Goal: Information Seeking & Learning: Learn about a topic

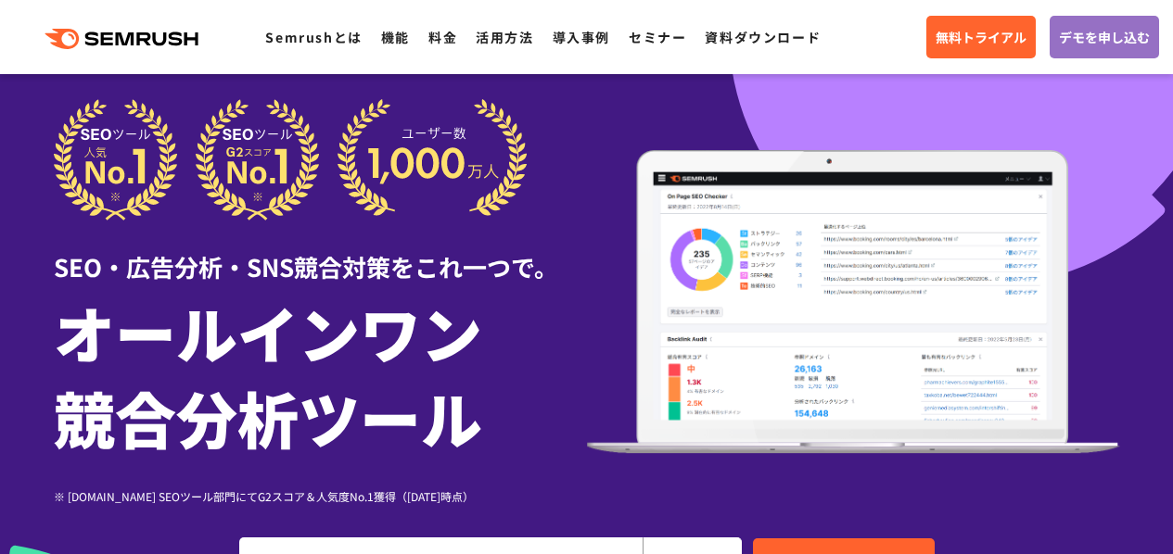
scroll to position [70, 0]
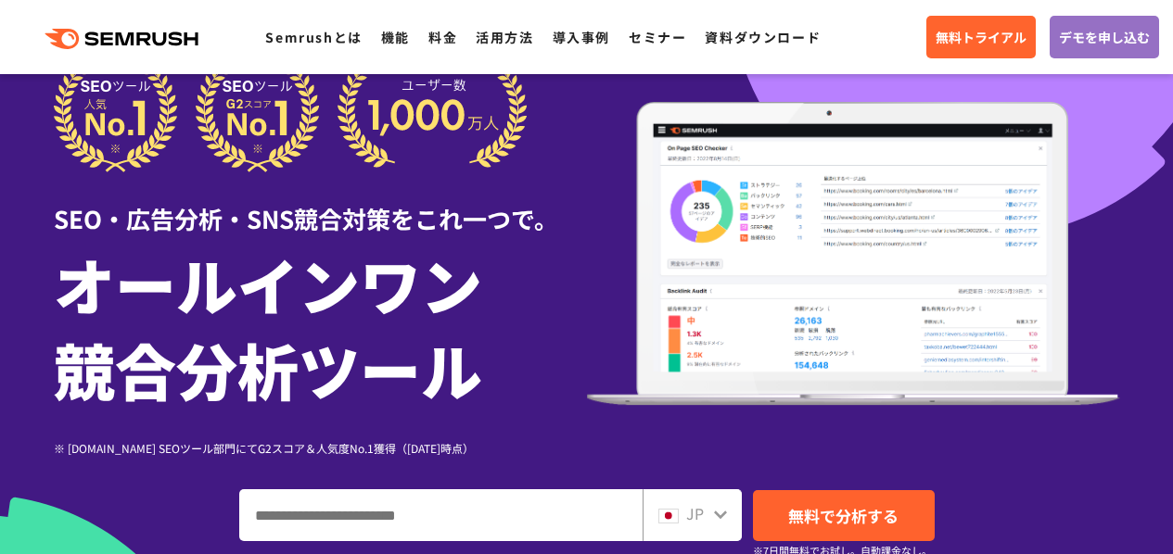
click at [853, 344] on img at bounding box center [853, 254] width 533 height 304
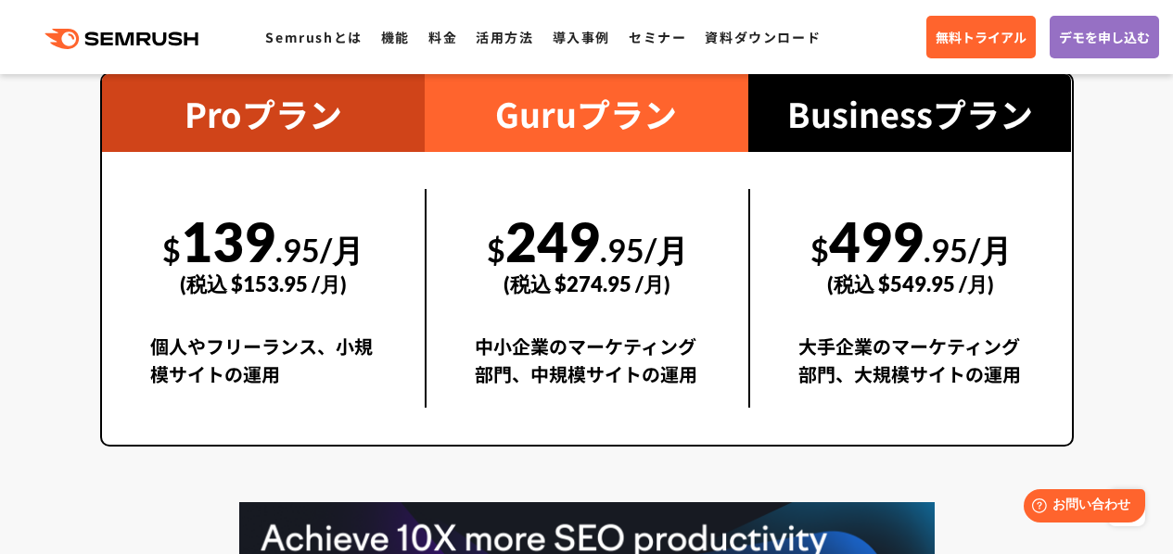
scroll to position [3436, 0]
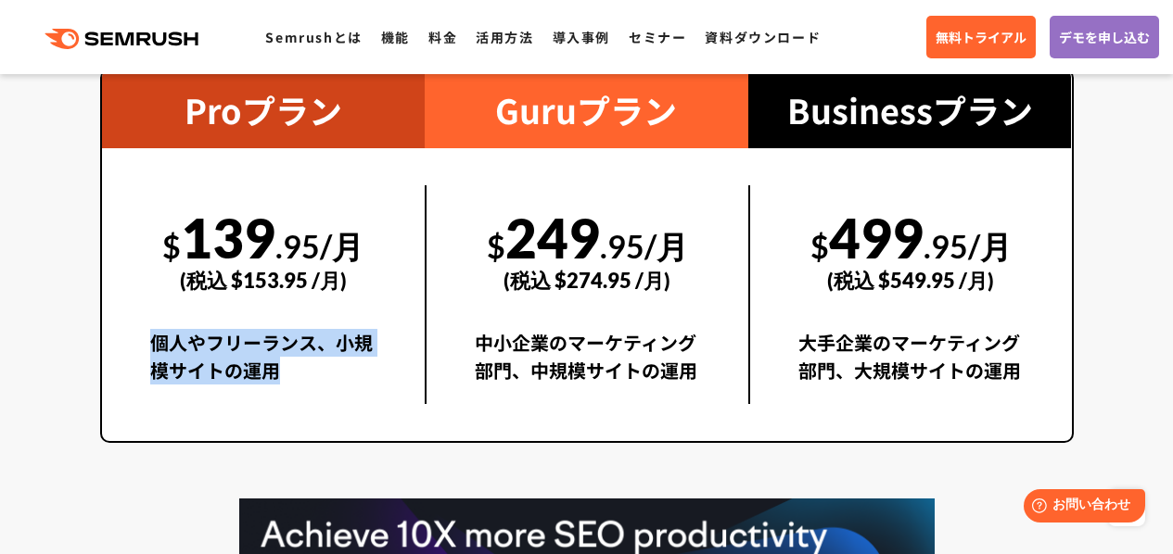
drag, startPoint x: 150, startPoint y: 351, endPoint x: 327, endPoint y: 378, distance: 179.1
click at [327, 378] on div "個人やフリーランス、小規模サイトの運用" at bounding box center [263, 366] width 227 height 75
click at [342, 412] on div "$ 139 .95/月 (税込 $153.95 /月) 個人やフリーランス、小規模サイトの運用" at bounding box center [264, 294] width 324 height 293
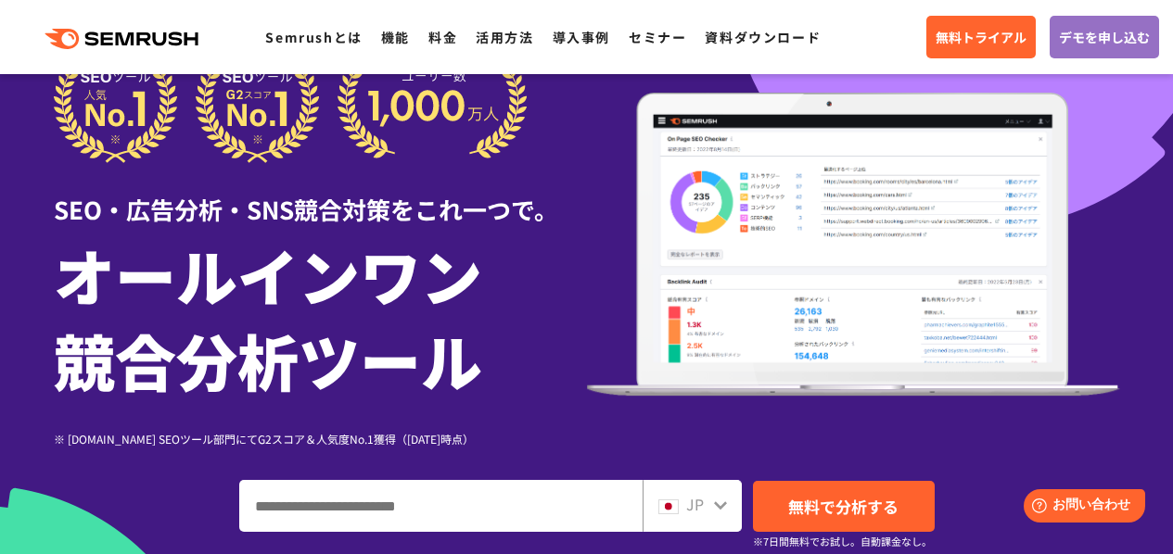
scroll to position [282, 0]
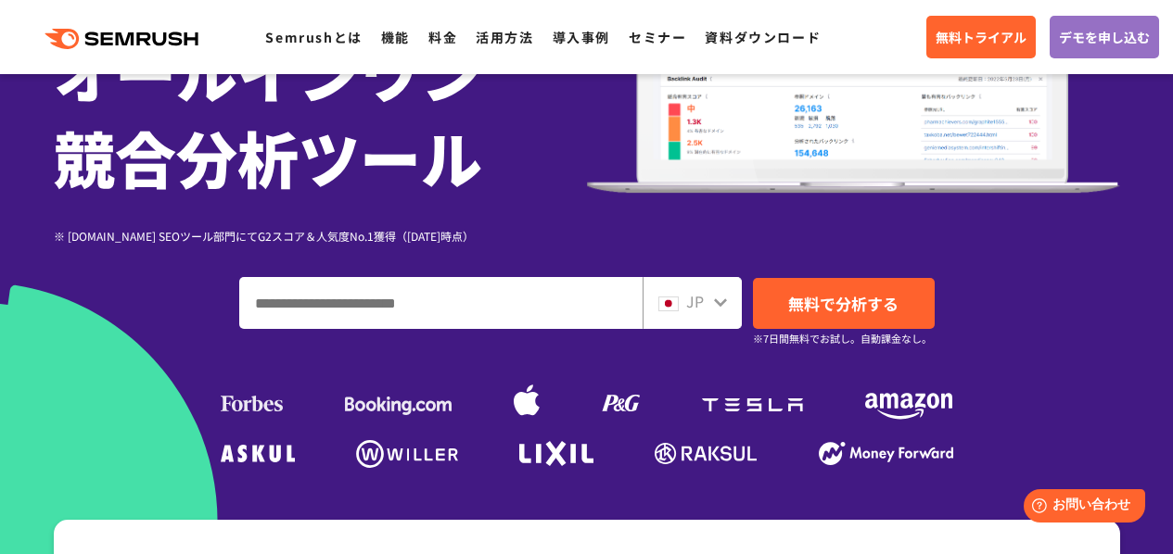
click at [522, 322] on input "ドメイン、キーワードまたはURLを入力してください" at bounding box center [440, 303] width 401 height 50
paste input "*******"
type input "*******"
type input "**********"
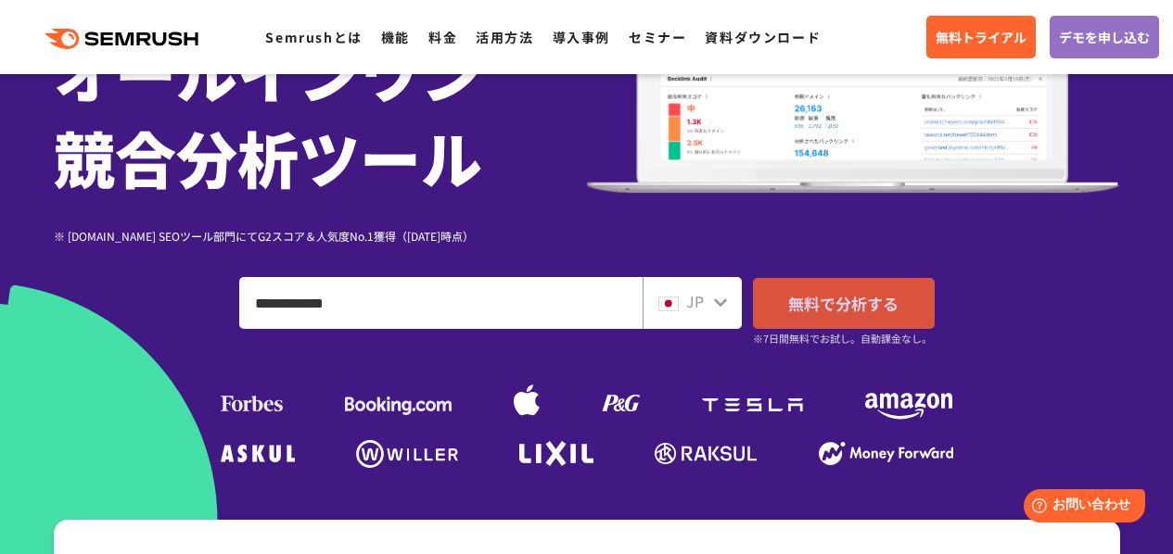
click at [819, 312] on span "無料で分析する" at bounding box center [843, 303] width 110 height 23
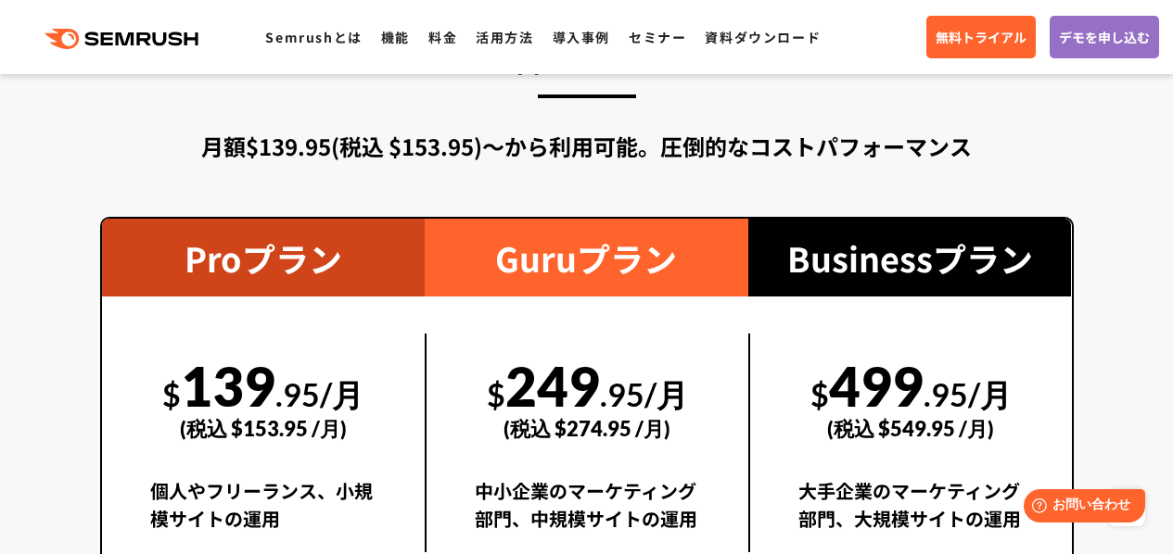
scroll to position [2977, 0]
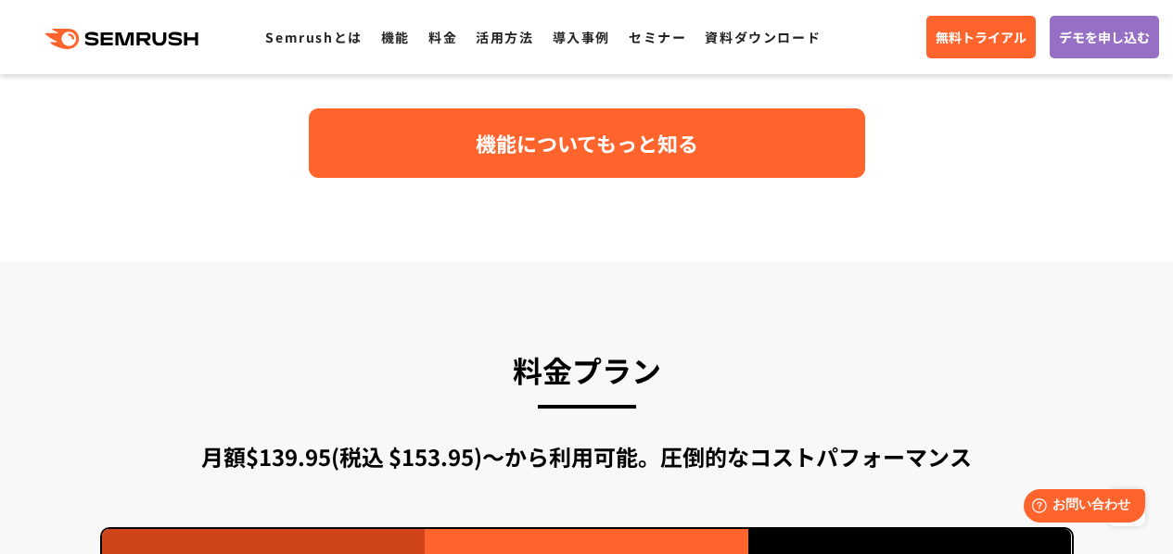
click at [655, 170] on link "機能についてもっと知る" at bounding box center [587, 143] width 556 height 70
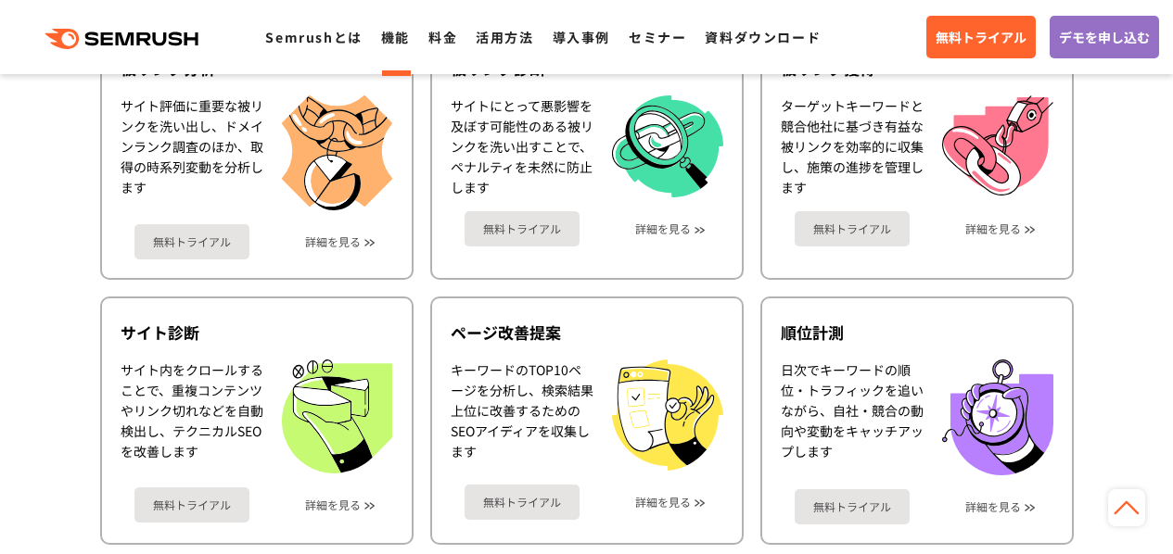
scroll to position [1131, 0]
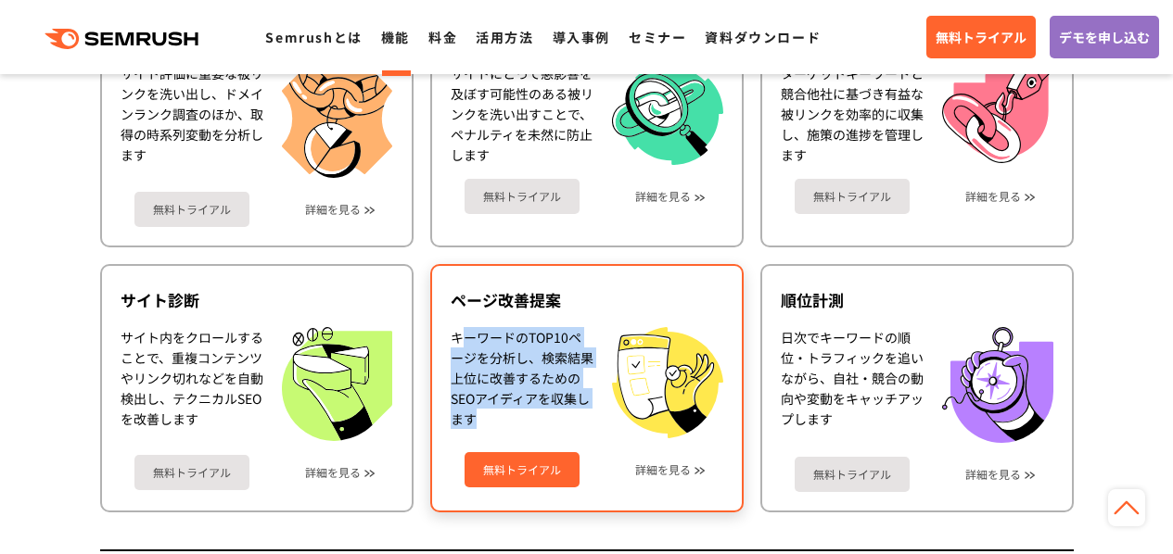
drag, startPoint x: 457, startPoint y: 333, endPoint x: 501, endPoint y: 423, distance: 99.9
click at [501, 423] on div "キーワードのTOP10ページを分析し、検索結果上位に改善するためのSEOアイディアを収集します" at bounding box center [522, 382] width 143 height 111
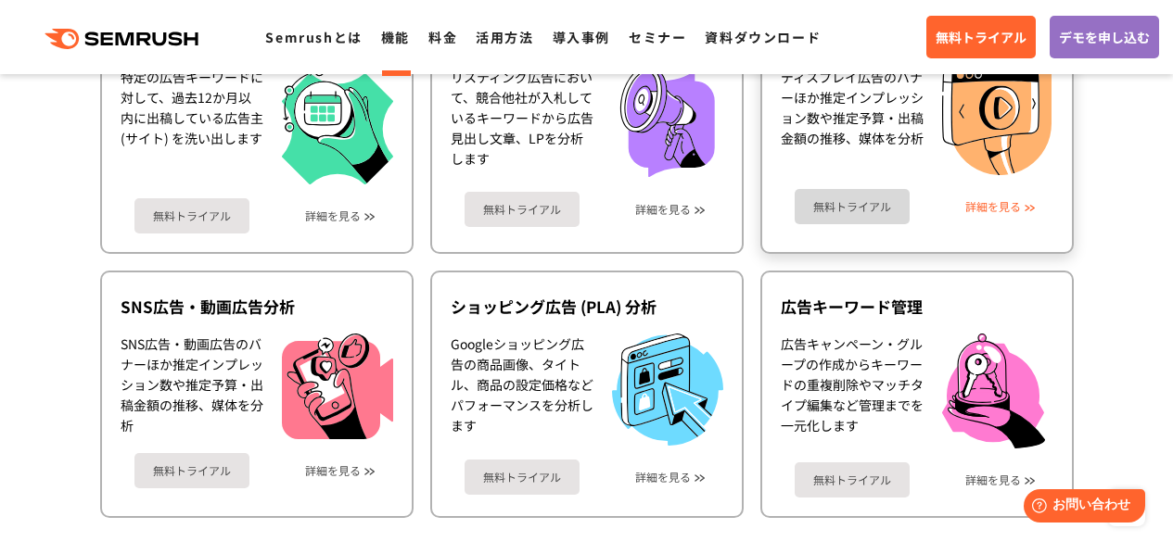
scroll to position [1887, 0]
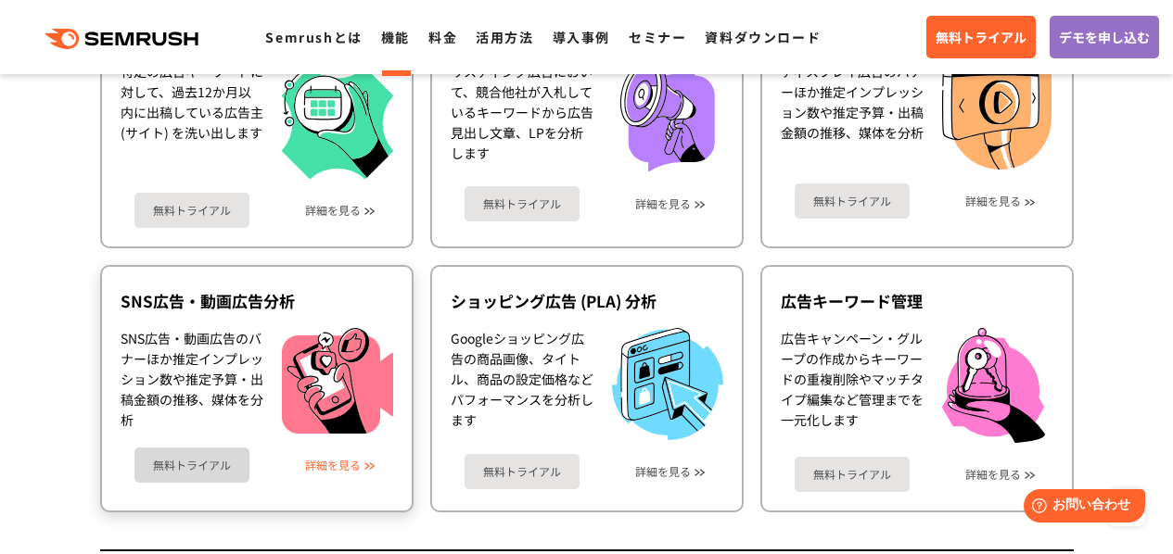
click at [349, 467] on link "詳細を見る" at bounding box center [333, 465] width 56 height 13
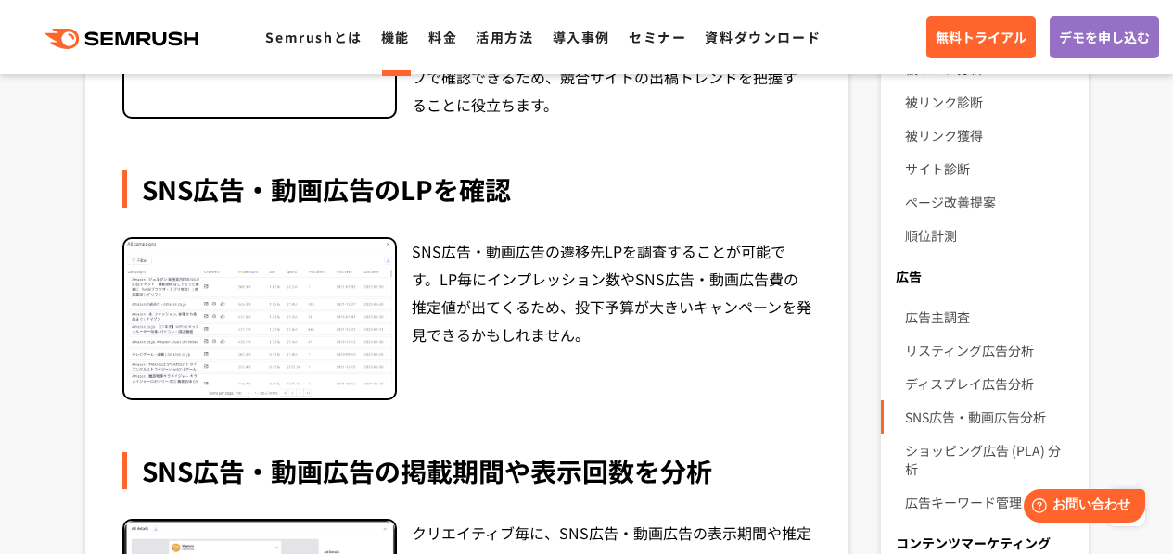
click at [279, 309] on img at bounding box center [259, 319] width 271 height 160
click at [262, 355] on img at bounding box center [259, 319] width 271 height 160
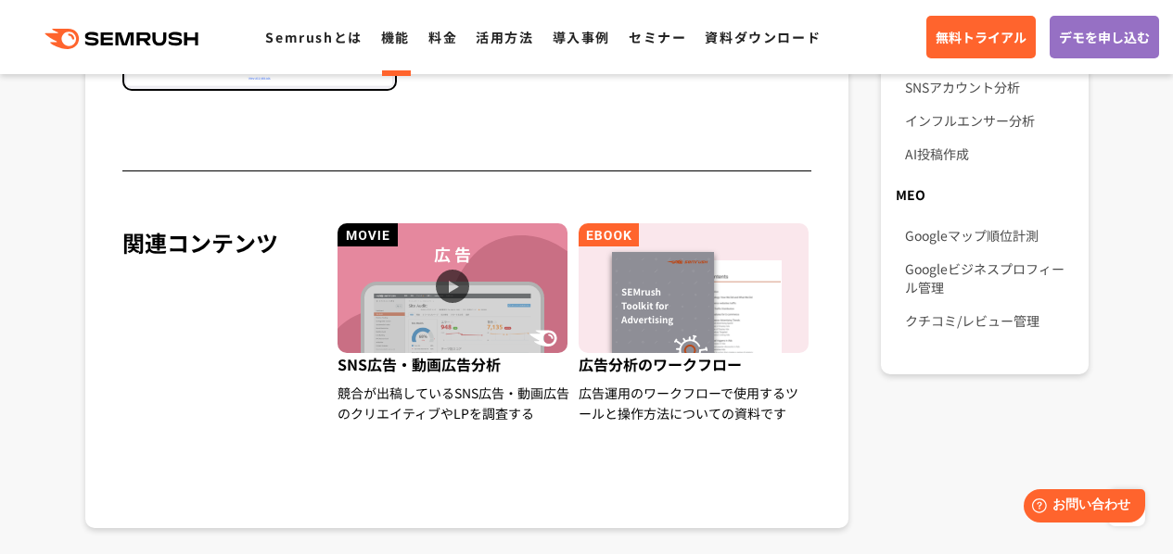
scroll to position [1477, 0]
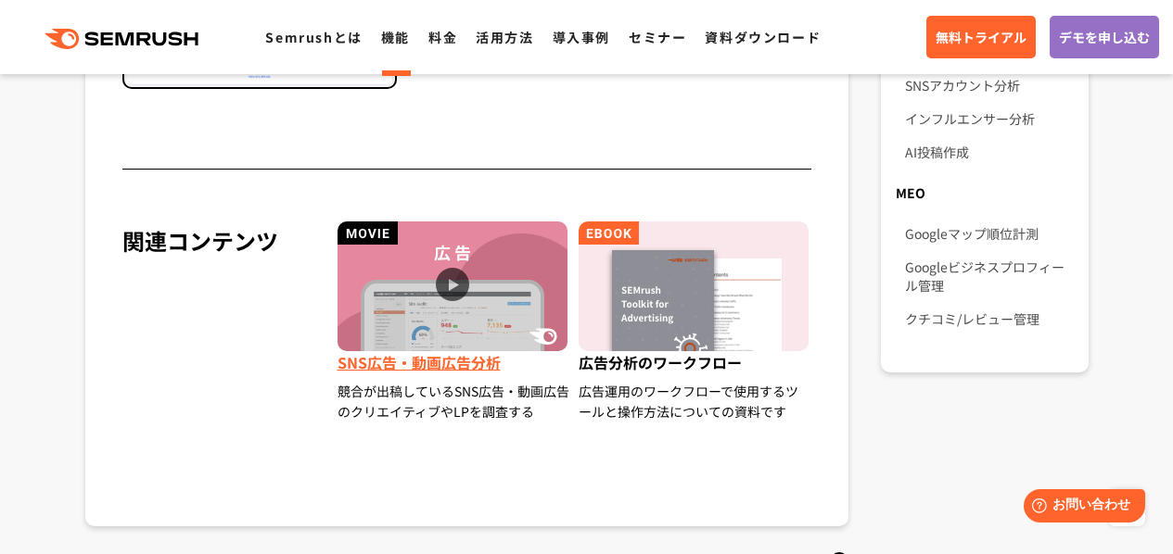
click at [453, 290] on img at bounding box center [452, 287] width 230 height 130
click at [460, 291] on img at bounding box center [452, 287] width 230 height 130
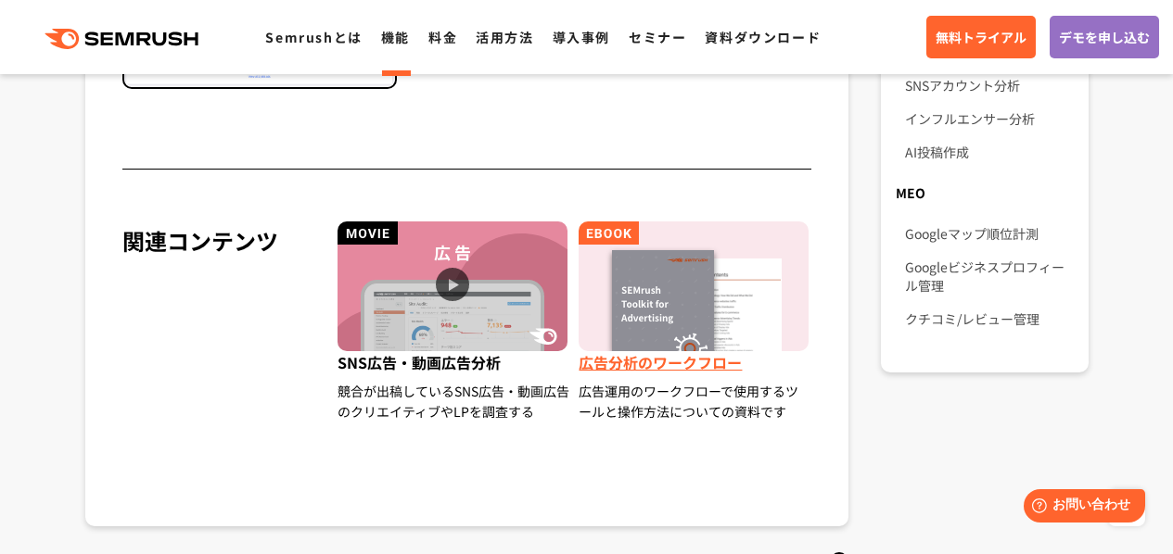
click at [690, 307] on img at bounding box center [694, 287] width 230 height 130
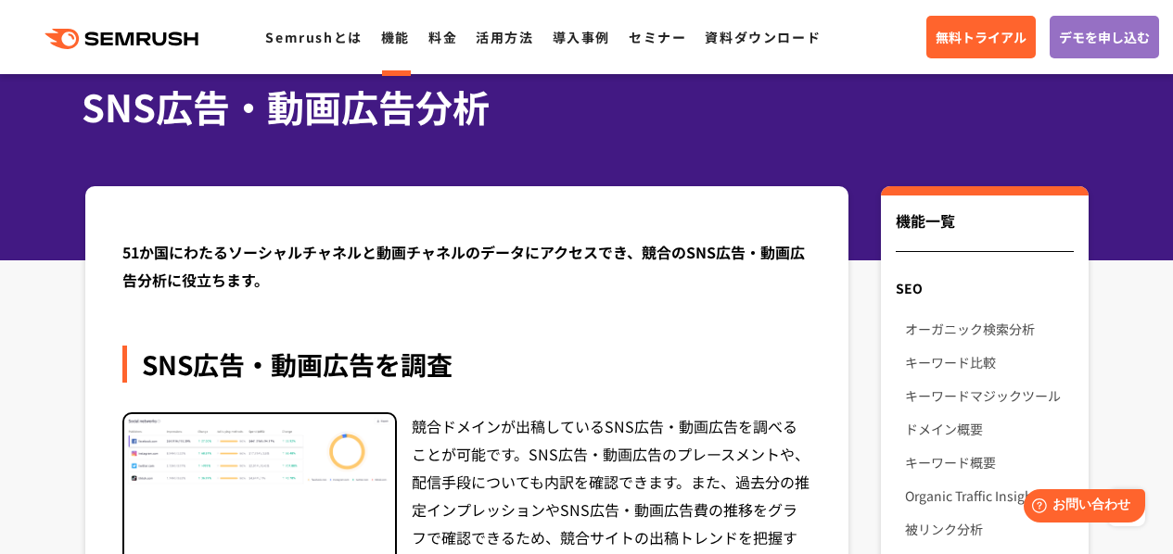
scroll to position [0, 0]
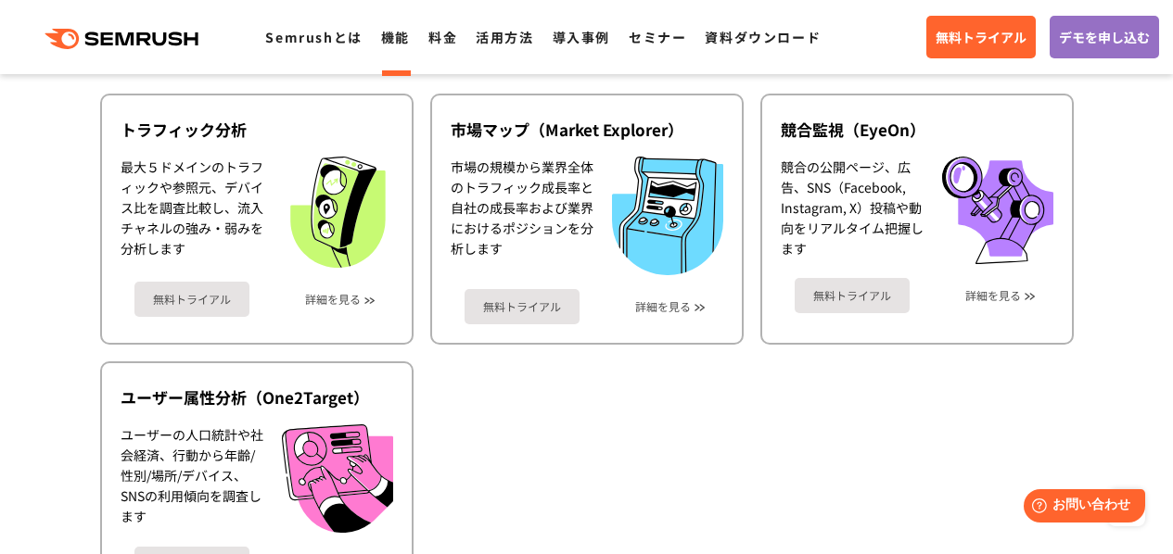
scroll to position [3276, 0]
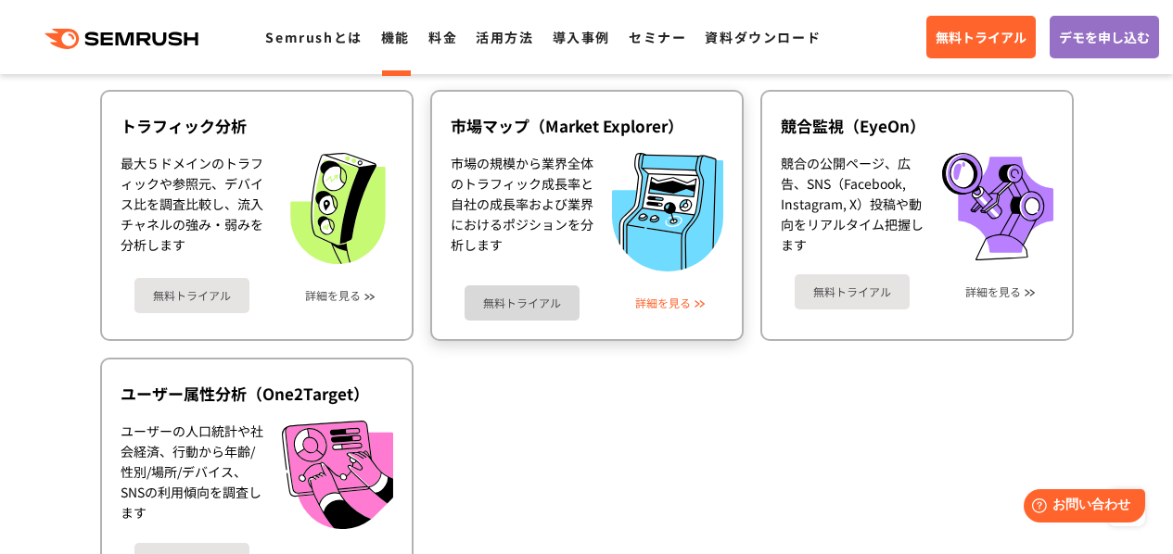
click at [658, 297] on link "詳細を見る" at bounding box center [663, 303] width 56 height 13
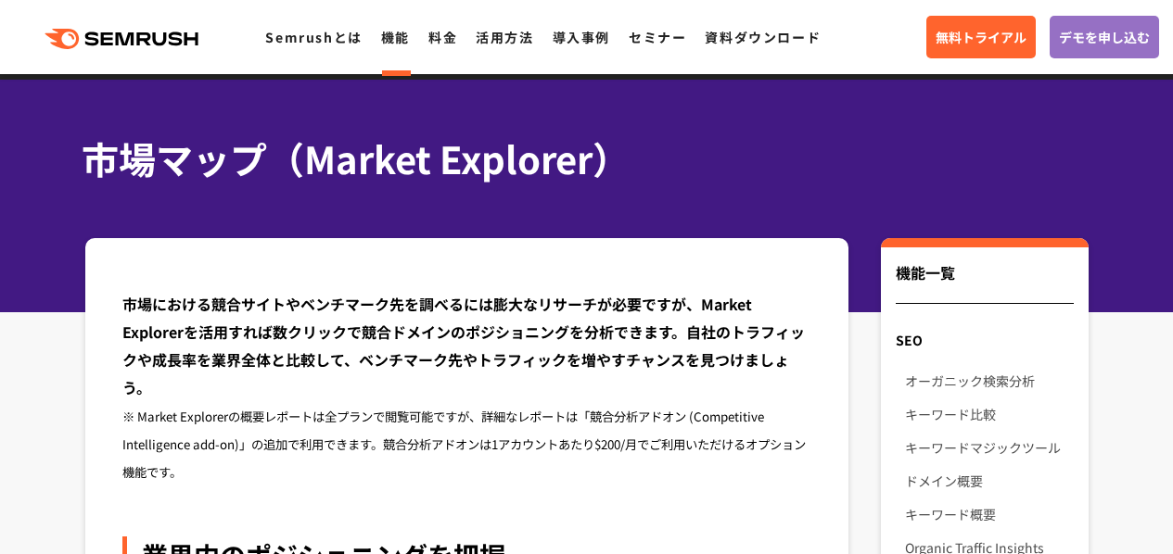
scroll to position [134, 0]
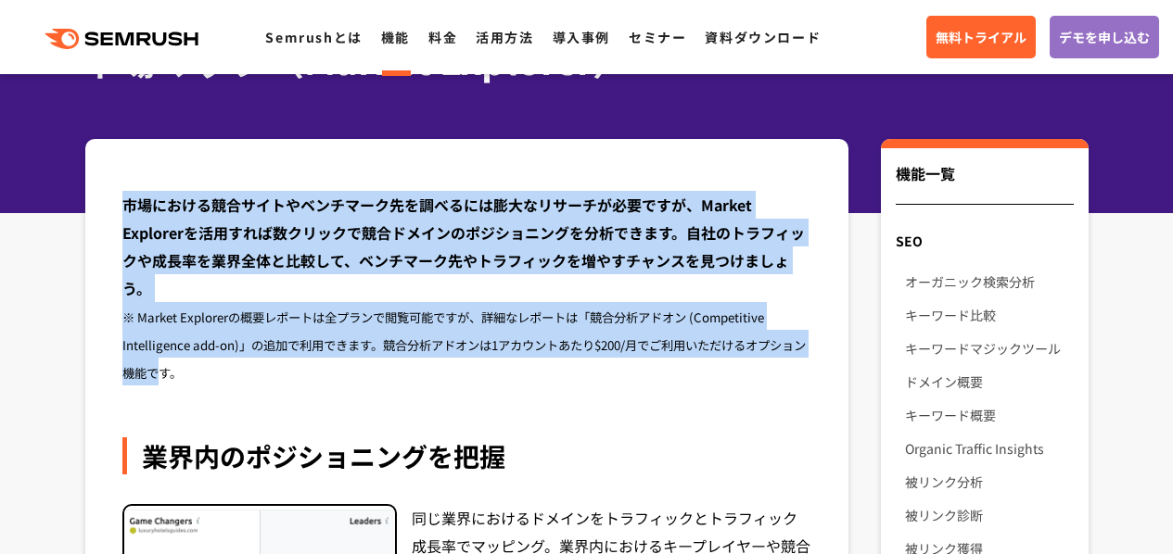
drag, startPoint x: 119, startPoint y: 199, endPoint x: 172, endPoint y: 372, distance: 180.4
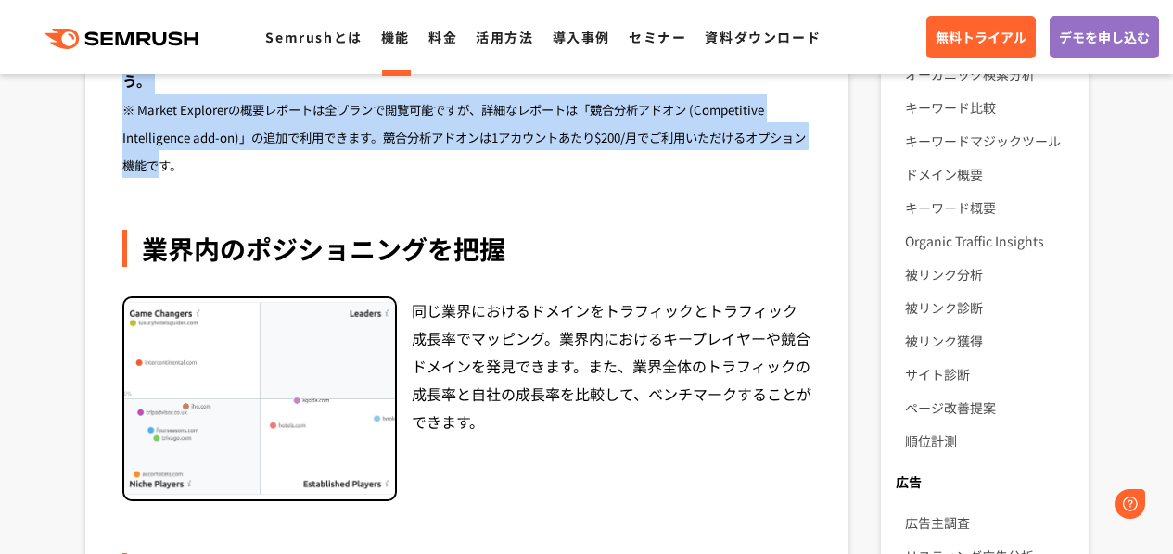
scroll to position [0, 0]
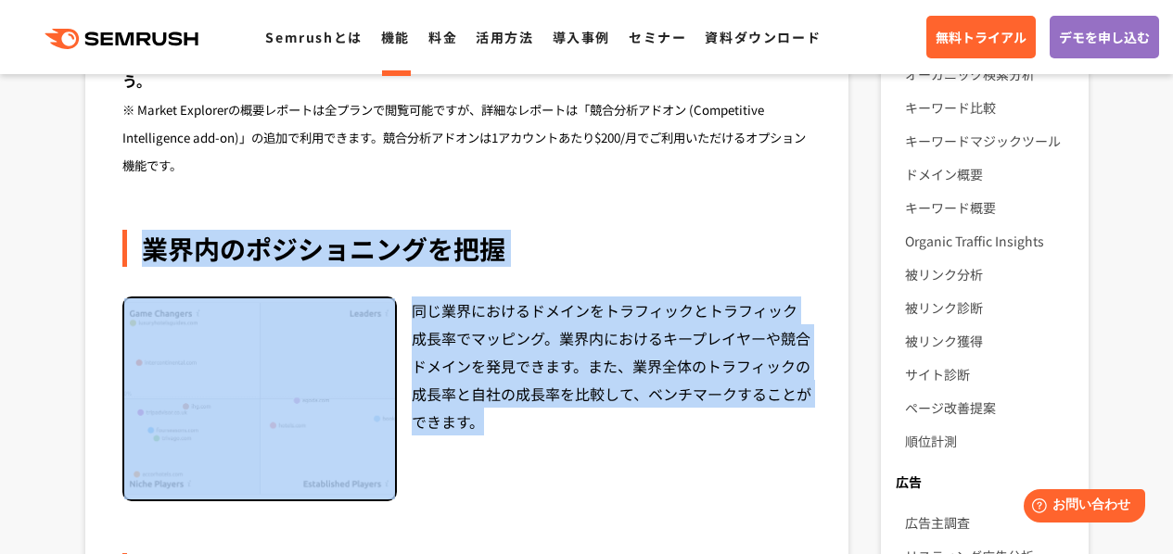
drag, startPoint x: 141, startPoint y: 244, endPoint x: 689, endPoint y: 455, distance: 587.3
click at [692, 445] on div "業界内のポジショニングを把握 同じ業界におけるドメインをトラフィックとトラフィック成長率でマッピング。業界内におけるキープレイヤーや競合ドメインを発見できます…" at bounding box center [467, 366] width 690 height 273
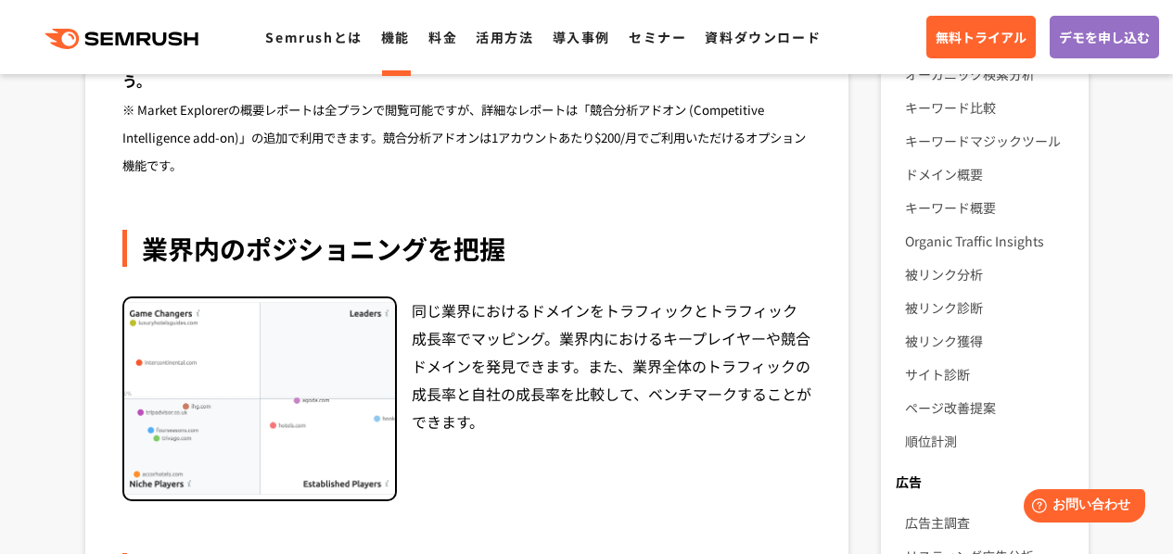
click at [678, 469] on div "同じ業界におけるドメインをトラフィックとトラフィック成長率でマッピング。業界内におけるキープレイヤーや競合ドメインを発見できます。また、業界全体のトラフィック…" at bounding box center [612, 400] width 401 height 206
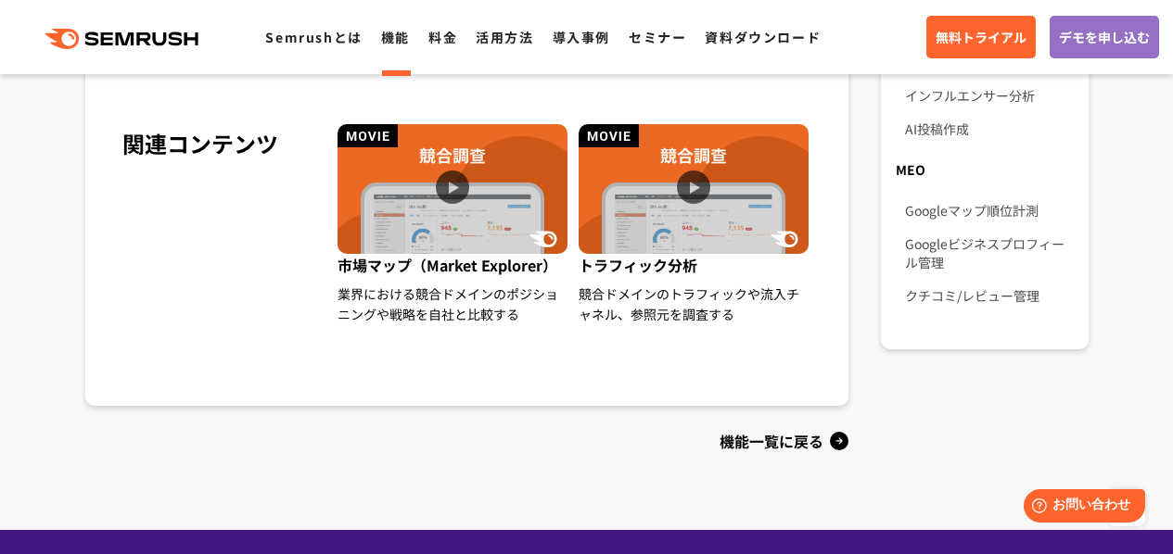
scroll to position [1483, 0]
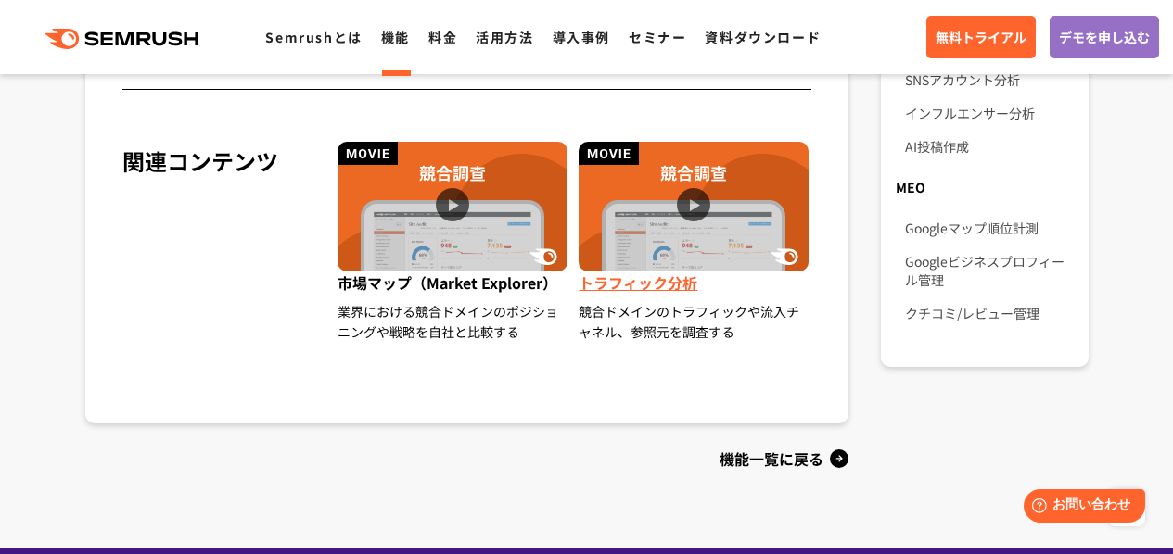
click at [691, 205] on img at bounding box center [694, 207] width 230 height 130
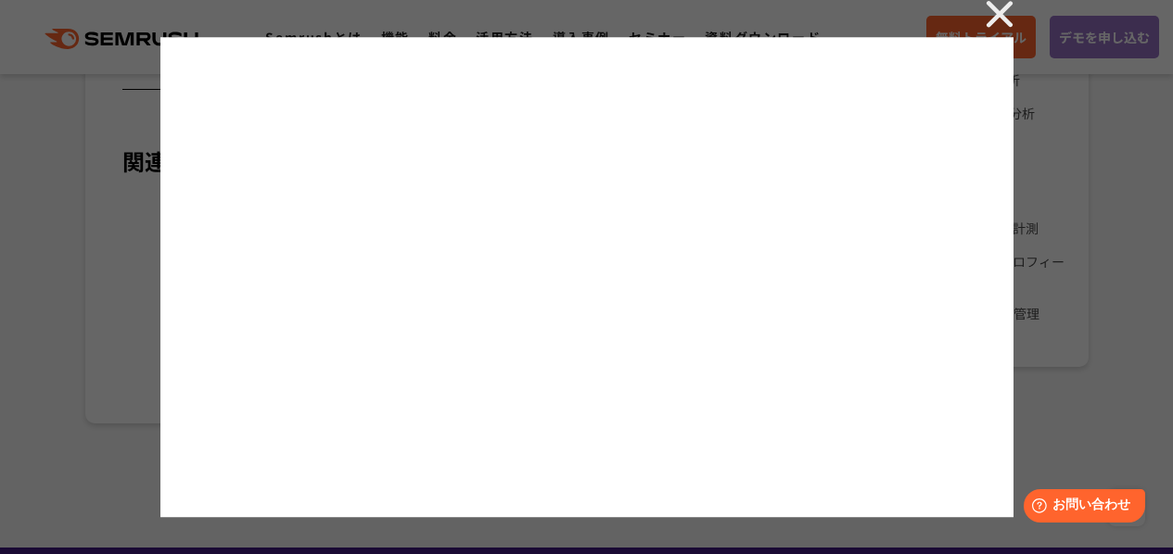
click at [998, 14] on img at bounding box center [1000, 14] width 28 height 28
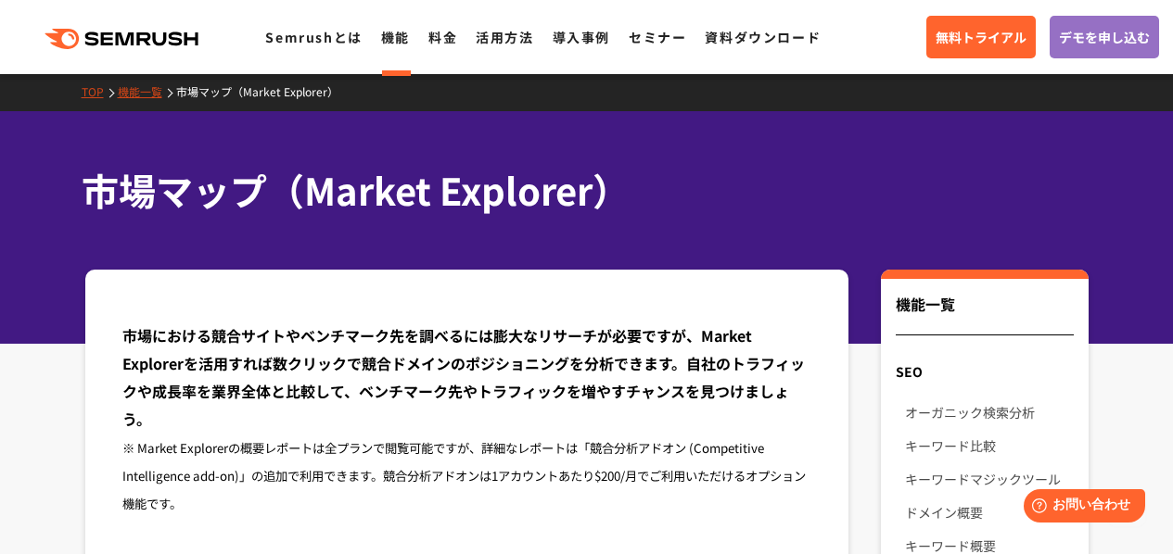
scroll to position [0, 0]
